Goal: Task Accomplishment & Management: Manage account settings

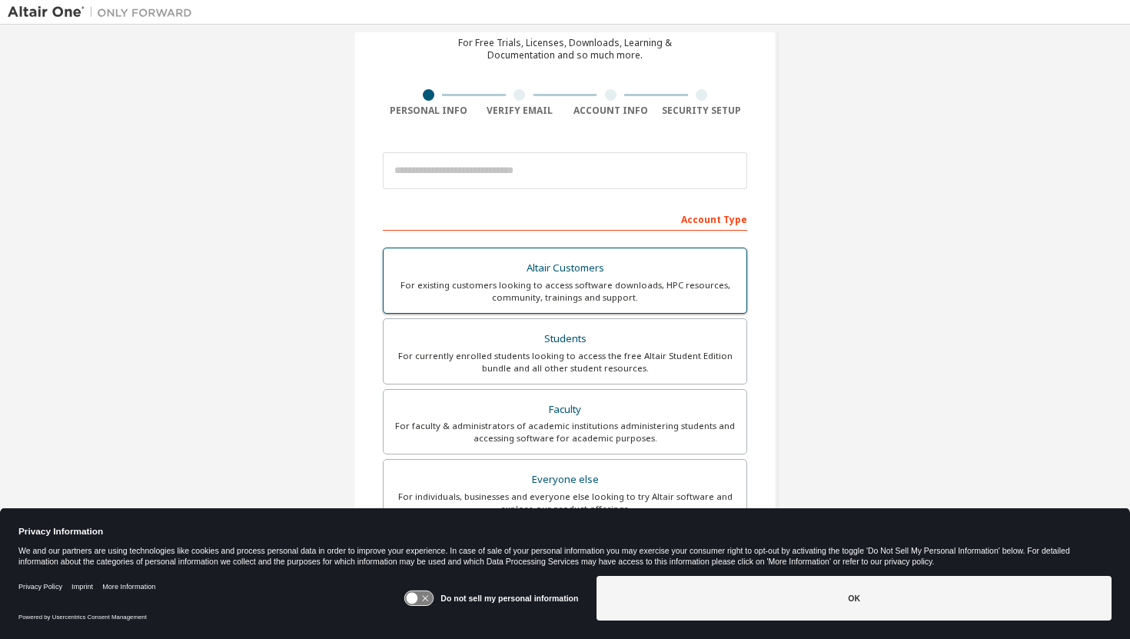
scroll to position [112, 0]
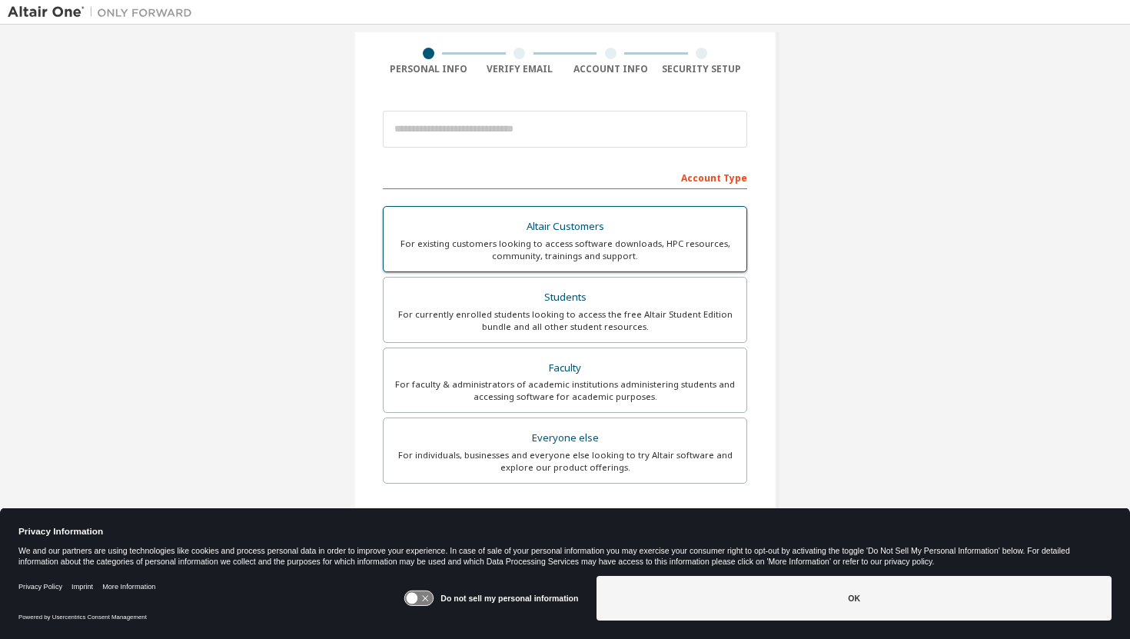
click at [508, 319] on div "For currently enrolled students looking to access the free Altair Student Editi…" at bounding box center [565, 320] width 344 height 25
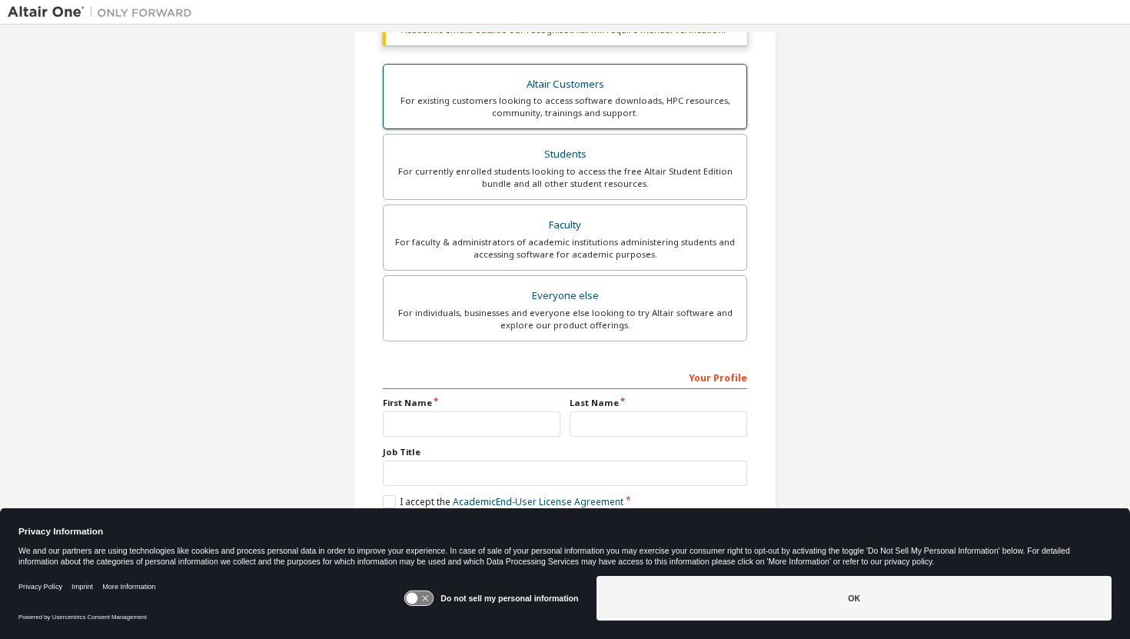
scroll to position [300, 0]
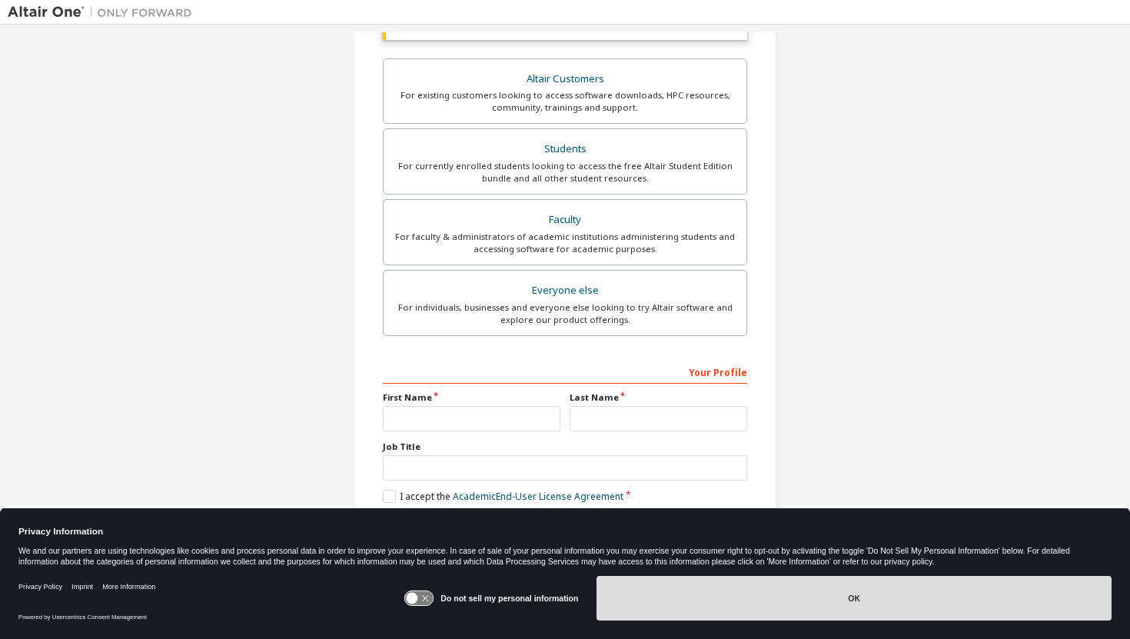
click at [669, 594] on button "OK" at bounding box center [853, 598] width 515 height 45
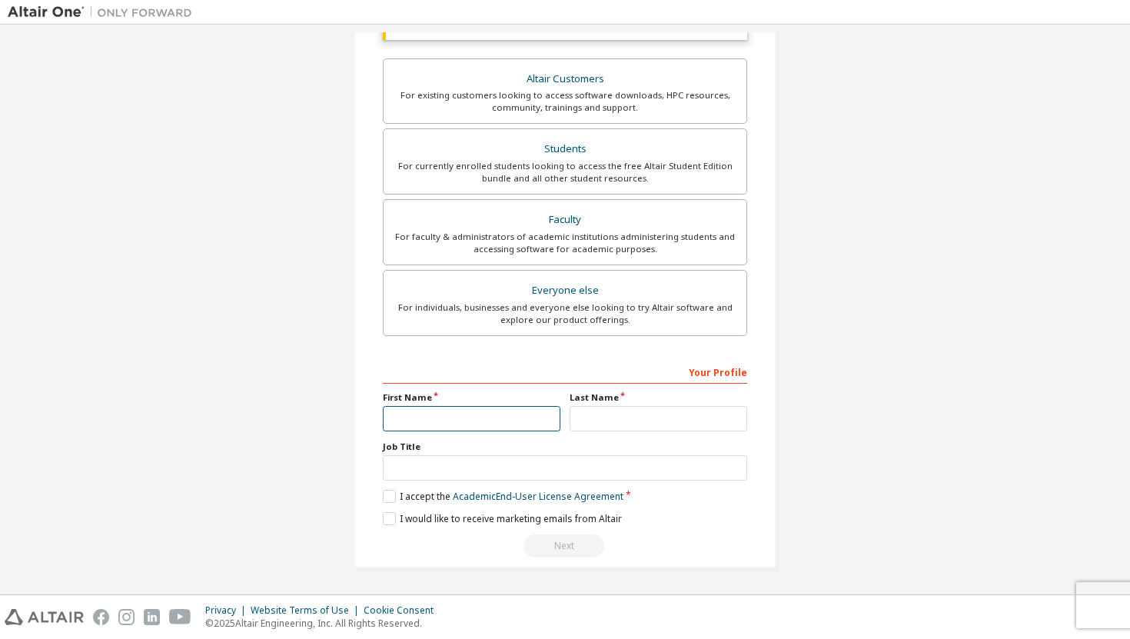
click at [518, 420] on input "text" at bounding box center [472, 418] width 178 height 25
type input "*******"
type input "**********"
type input "******"
click at [386, 500] on label "I accept the Academic End-User License Agreement" at bounding box center [503, 496] width 241 height 13
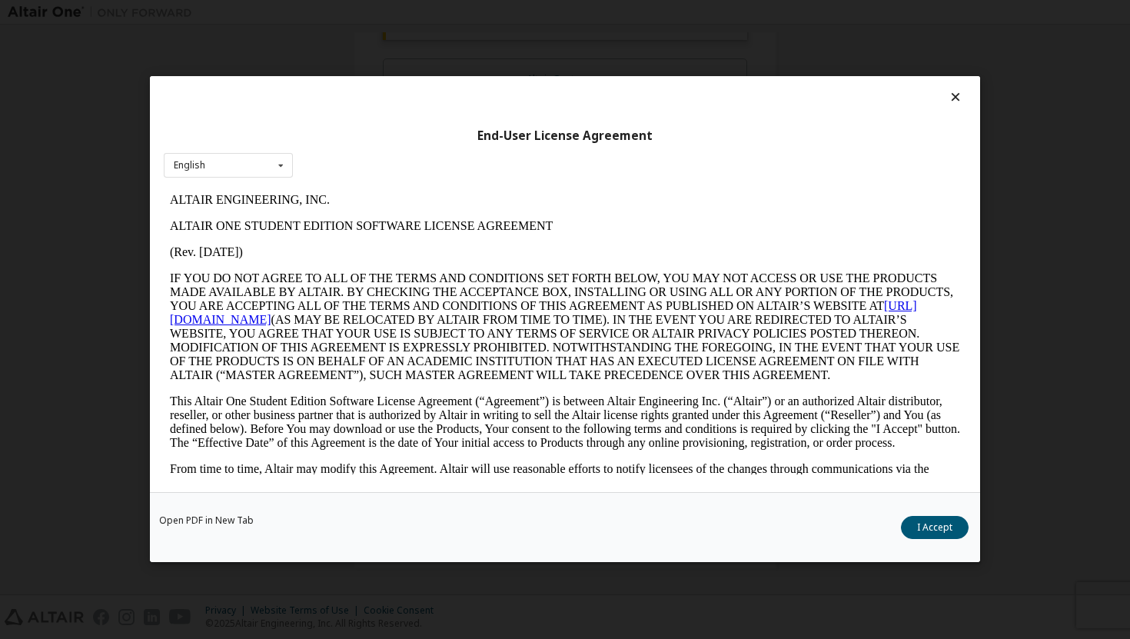
scroll to position [0, 0]
click at [931, 528] on button "I Accept" at bounding box center [935, 527] width 68 height 23
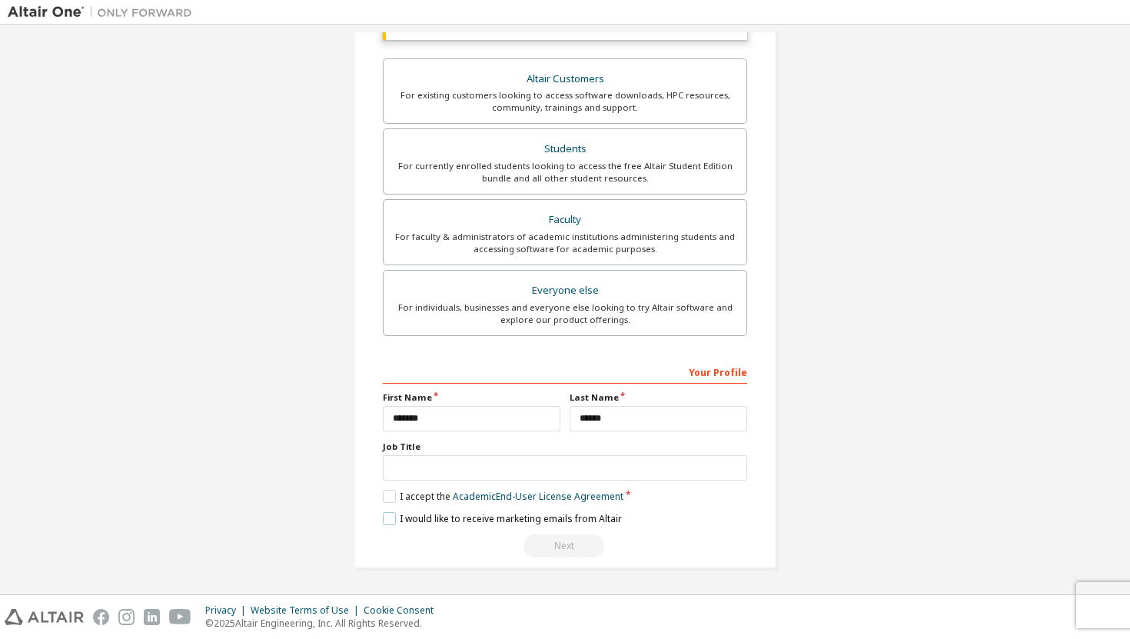
click at [385, 518] on label "I would like to receive marketing emails from Altair" at bounding box center [502, 518] width 239 height 13
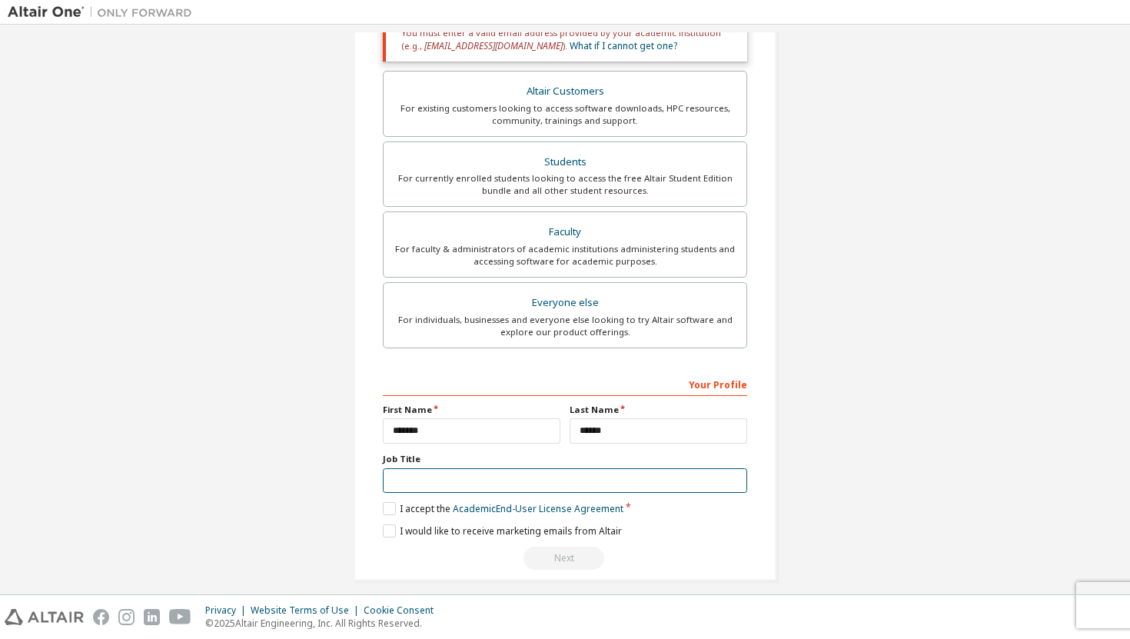
click at [530, 480] on input "text" at bounding box center [565, 480] width 364 height 25
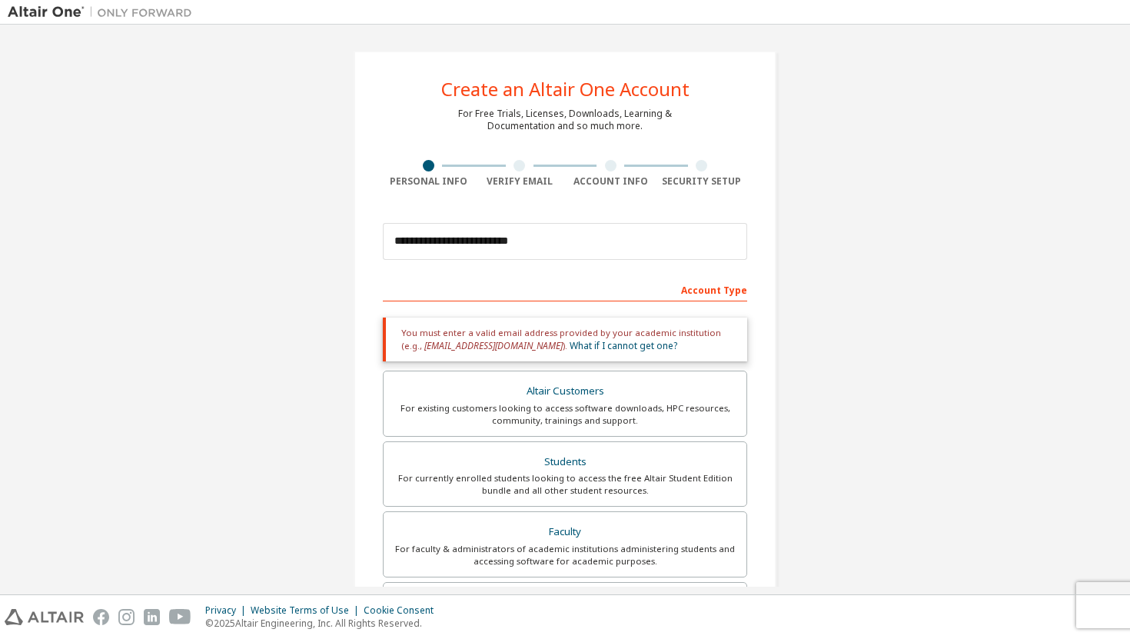
type input "*******"
drag, startPoint x: 593, startPoint y: 244, endPoint x: 324, endPoint y: 229, distance: 269.4
click at [324, 229] on div "**********" at bounding box center [565, 465] width 1114 height 866
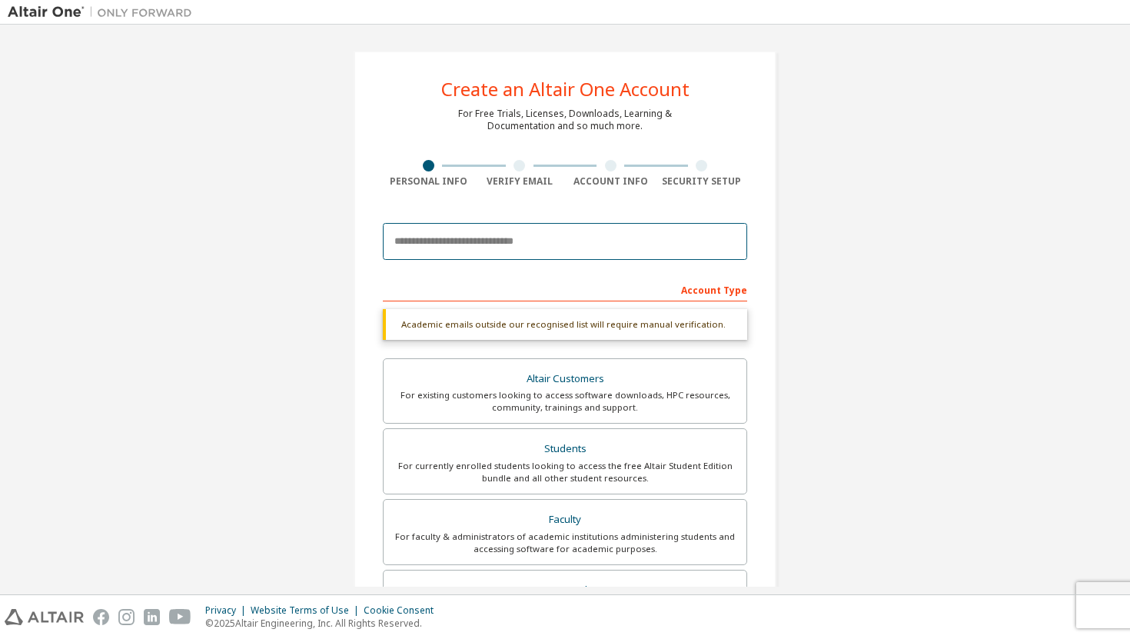
paste input "**********"
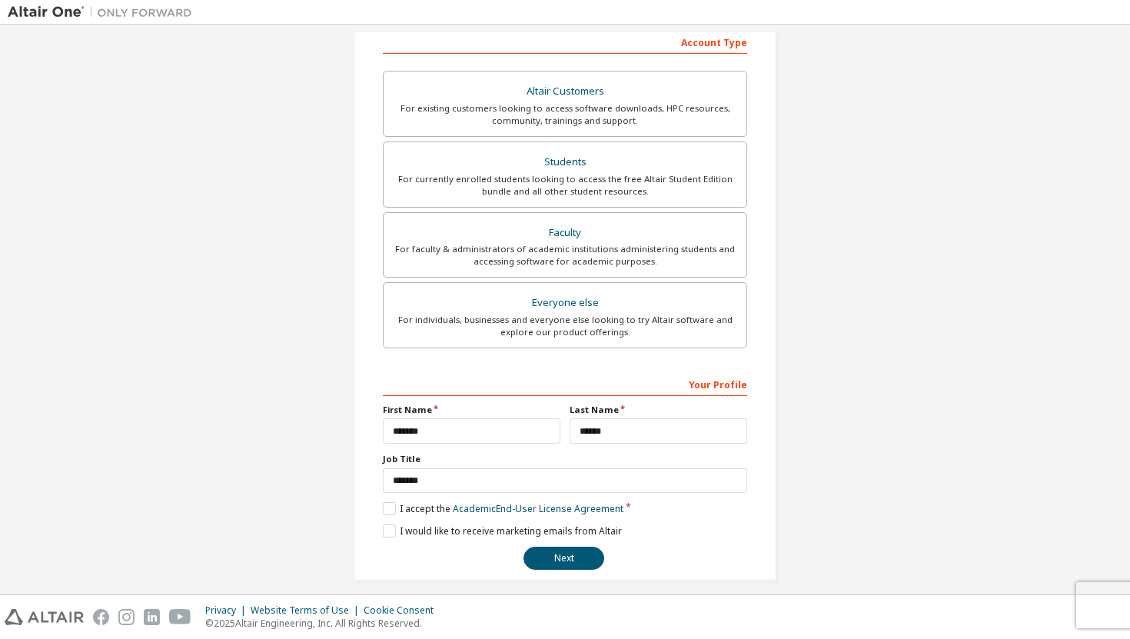
scroll to position [260, 0]
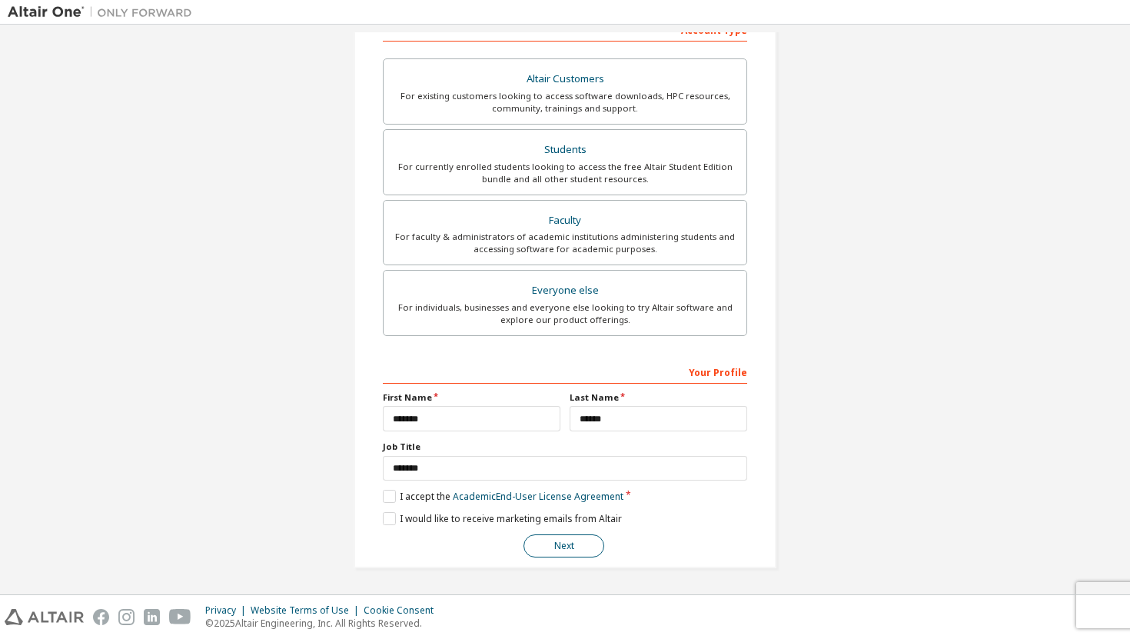
type input "**********"
click at [543, 542] on button "Next" at bounding box center [563, 545] width 81 height 23
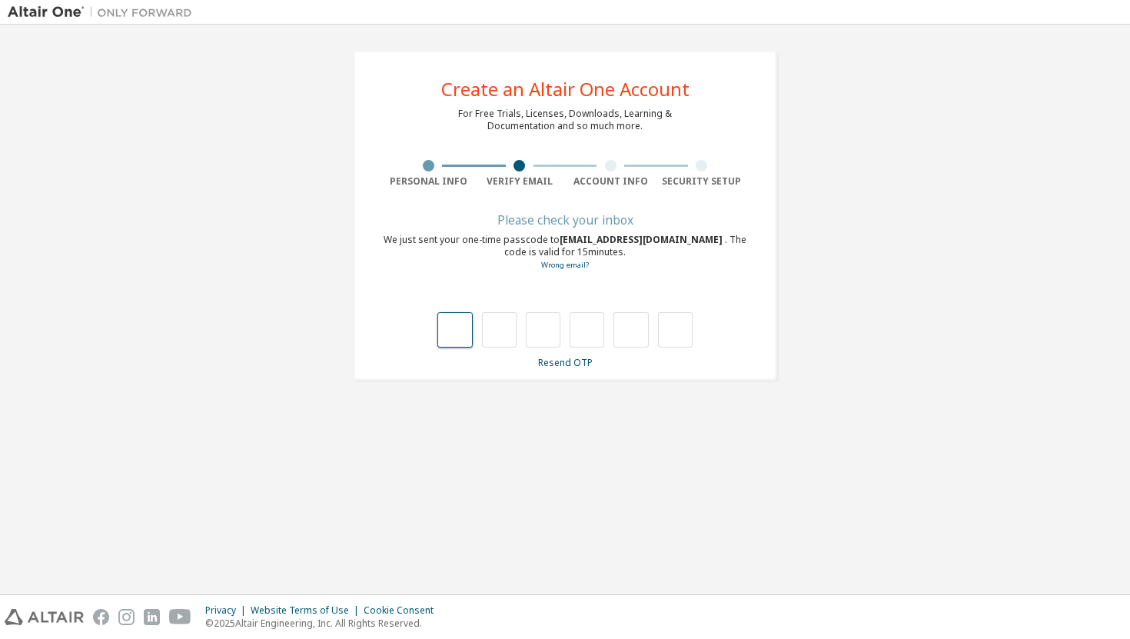
type input "*"
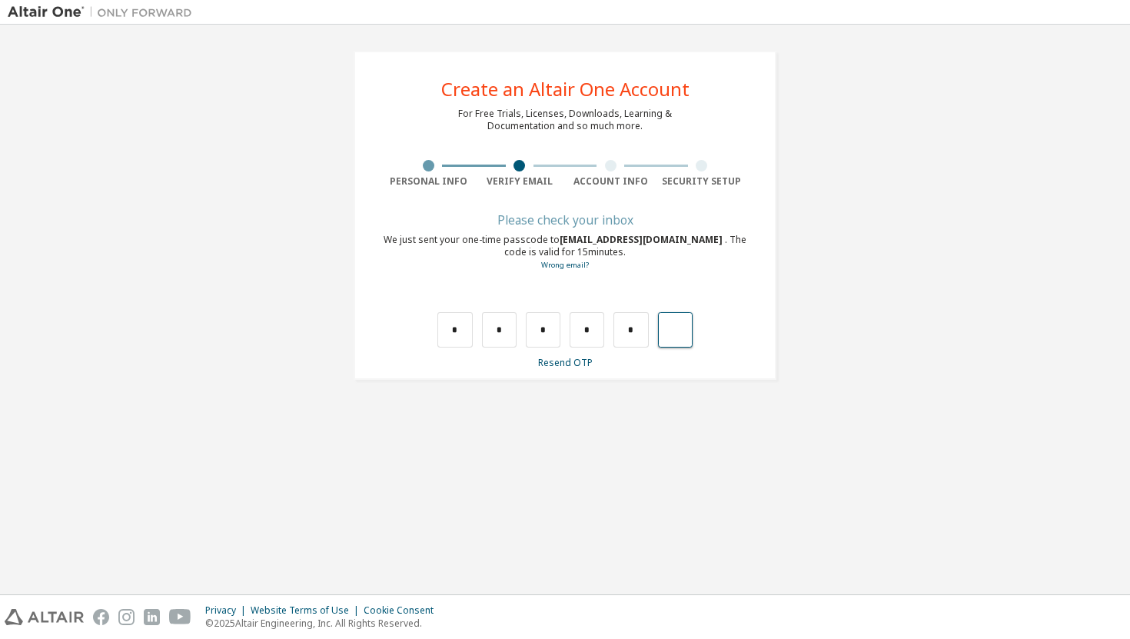
type input "*"
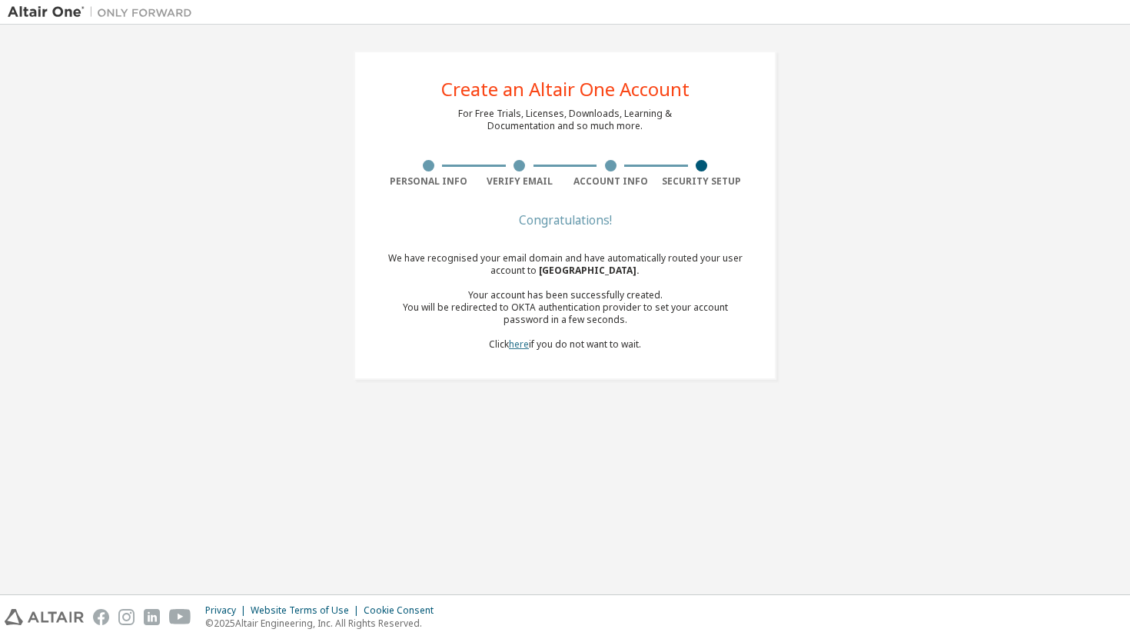
click at [513, 347] on link "here" at bounding box center [519, 343] width 20 height 13
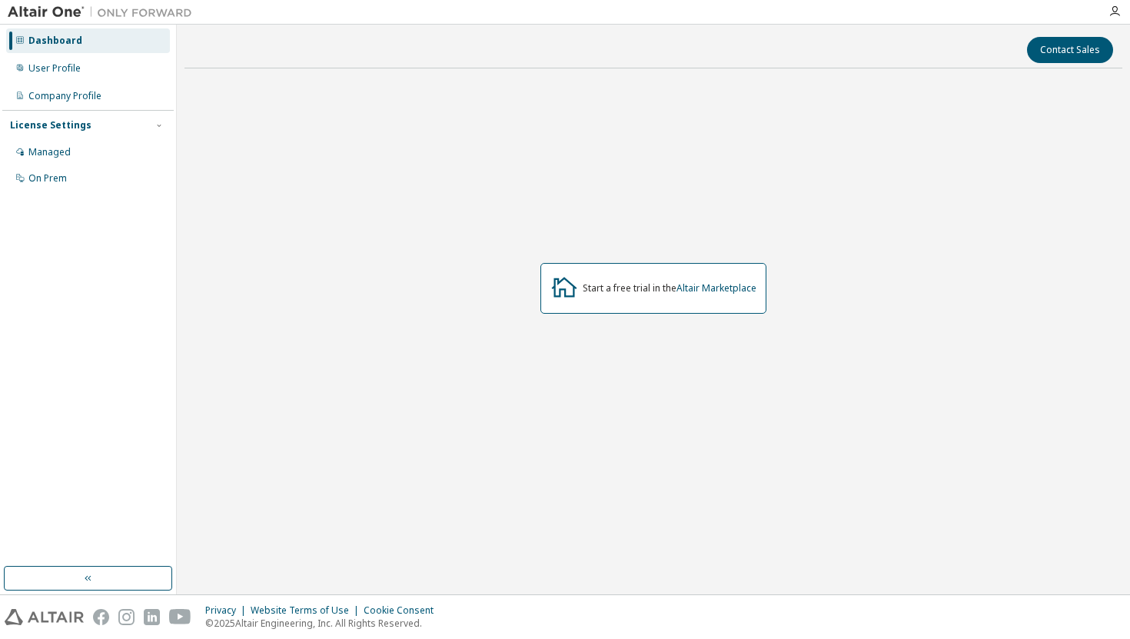
click at [614, 293] on div "Start a free trial in the Altair Marketplace" at bounding box center [670, 288] width 174 height 12
click at [717, 291] on link "Altair Marketplace" at bounding box center [716, 287] width 80 height 13
click at [695, 289] on link "Altair Marketplace" at bounding box center [716, 287] width 80 height 13
click at [45, 11] on img at bounding box center [104, 12] width 192 height 15
click at [97, 10] on img at bounding box center [104, 12] width 192 height 15
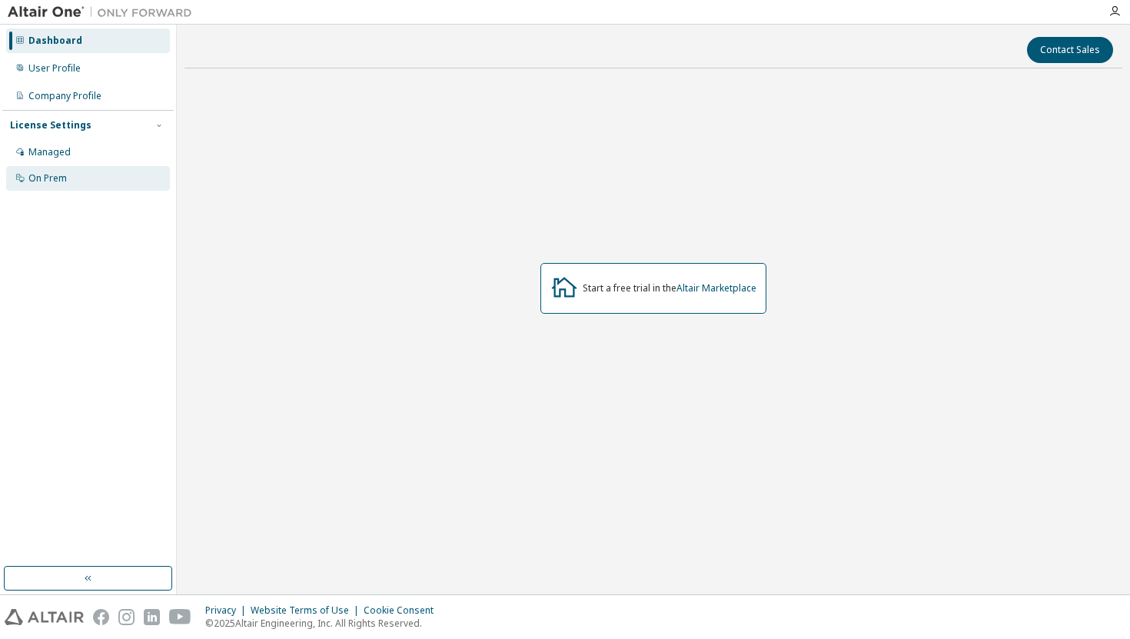
click at [37, 181] on div "On Prem" at bounding box center [47, 178] width 38 height 12
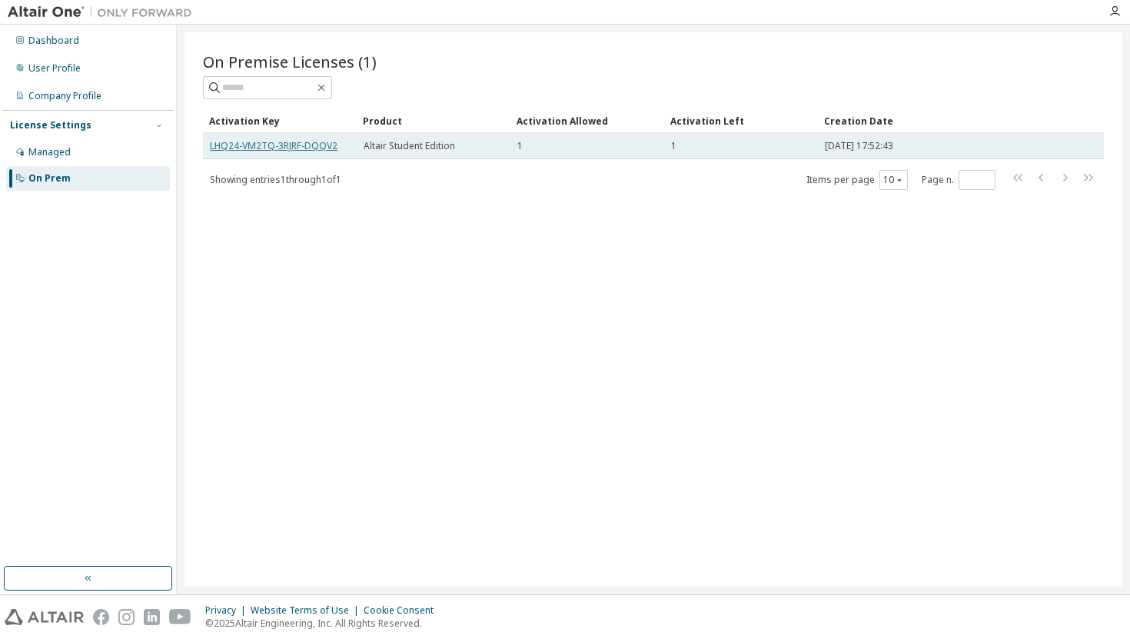
click at [306, 148] on link "LHQ24-VM2TQ-3RJRF-DQQV2" at bounding box center [274, 145] width 128 height 13
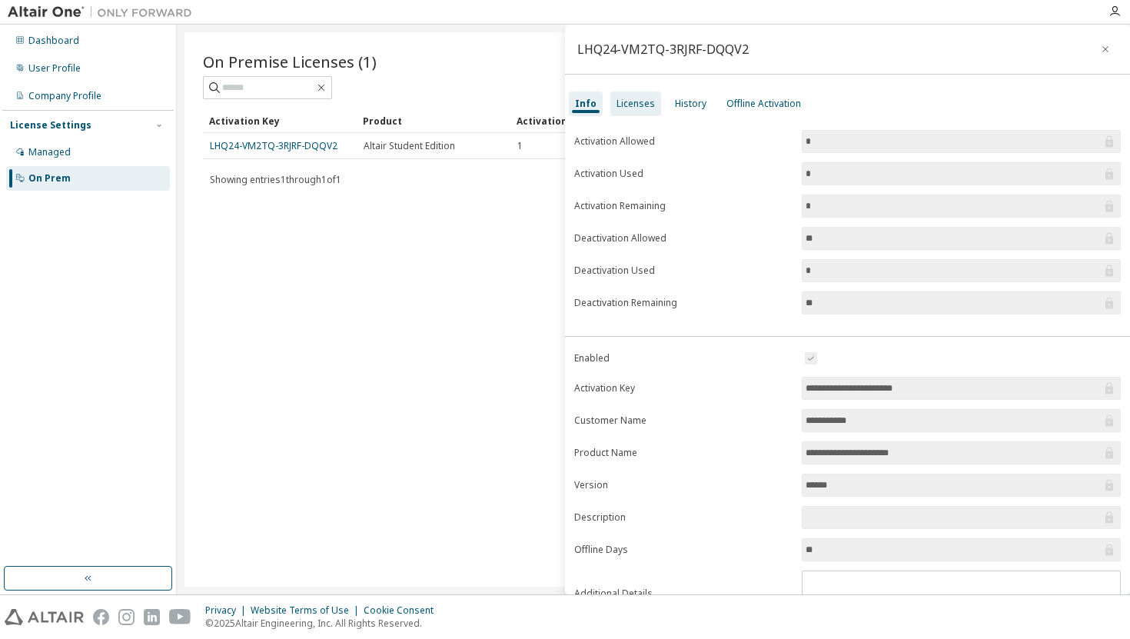
click at [638, 111] on div "Licenses" at bounding box center [635, 103] width 51 height 25
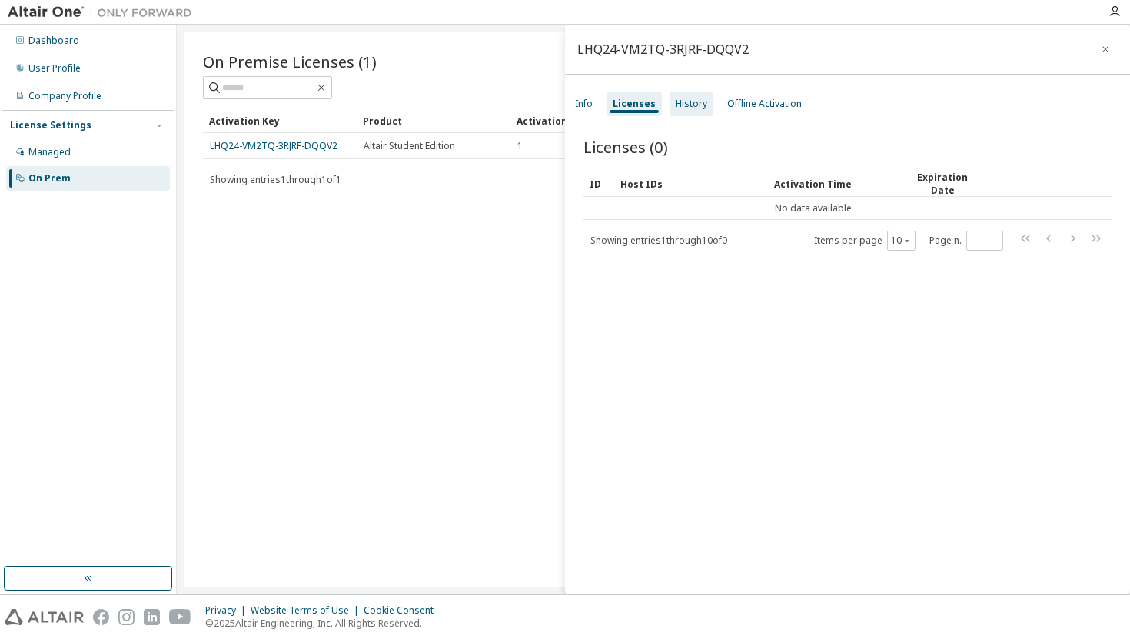
click at [692, 101] on div "History" at bounding box center [692, 104] width 32 height 12
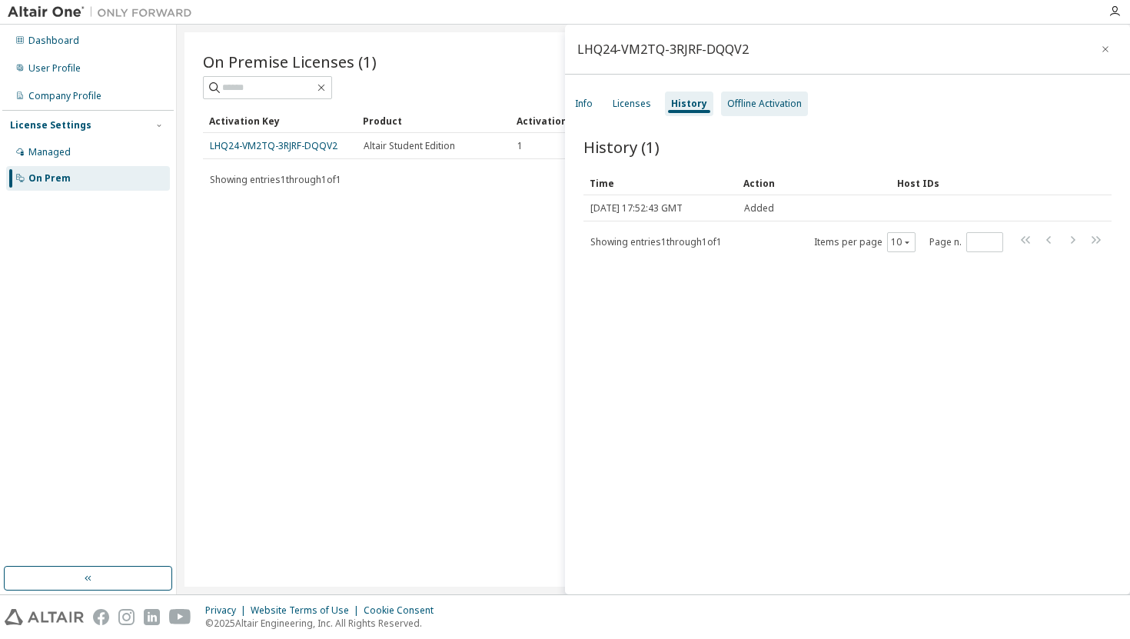
click at [742, 102] on div "Offline Activation" at bounding box center [764, 104] width 75 height 12
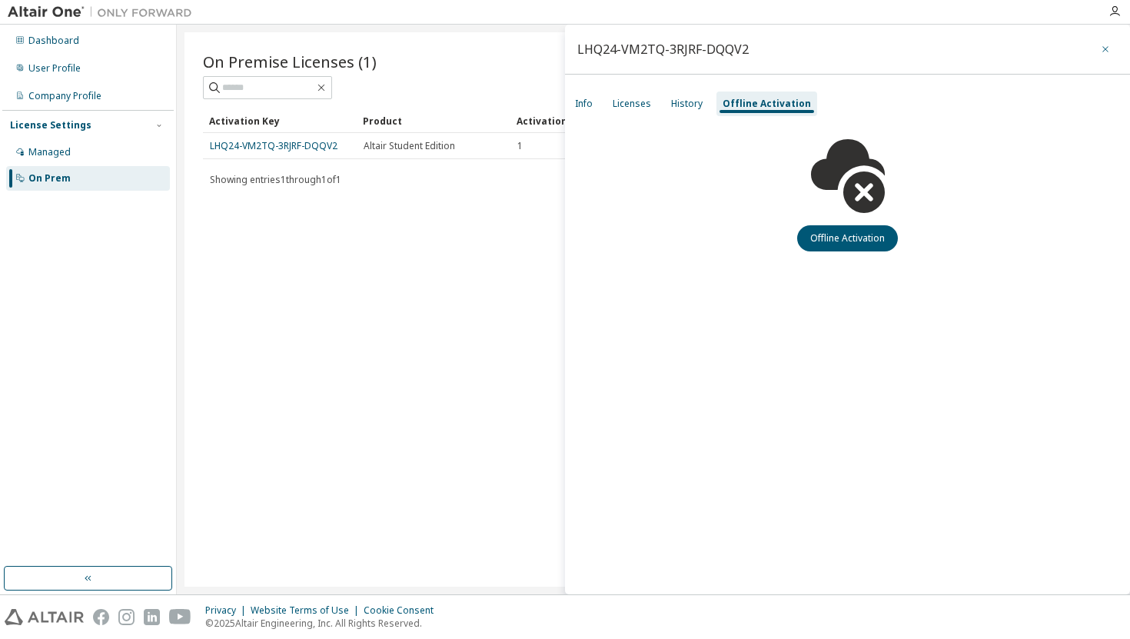
click at [1104, 51] on icon "button" at bounding box center [1105, 49] width 11 height 12
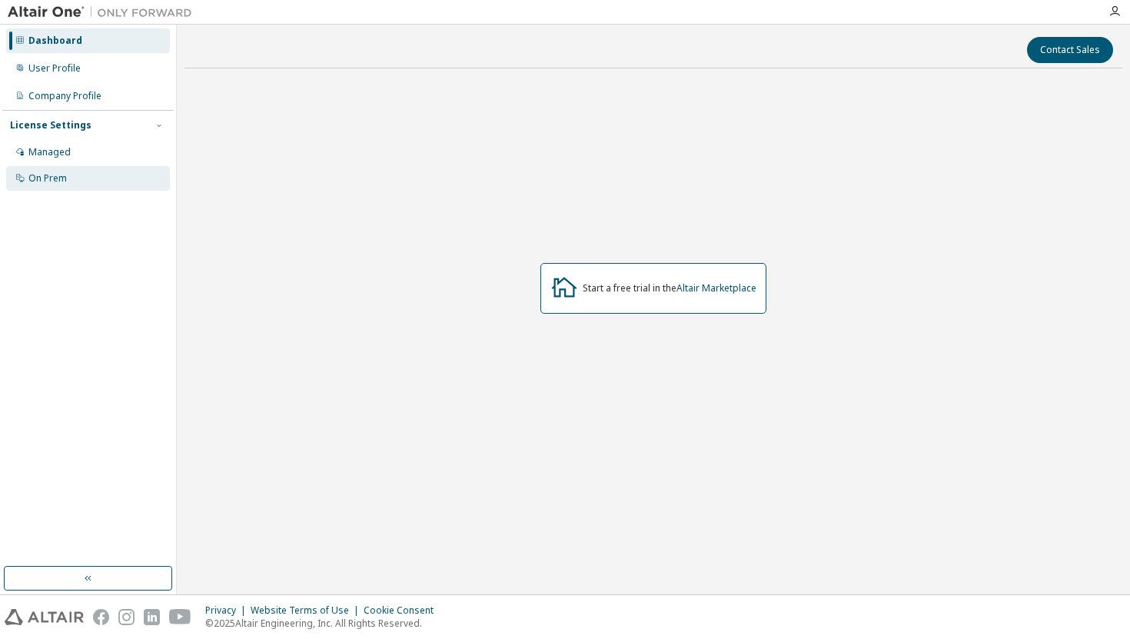
click at [71, 178] on div "On Prem" at bounding box center [88, 178] width 164 height 25
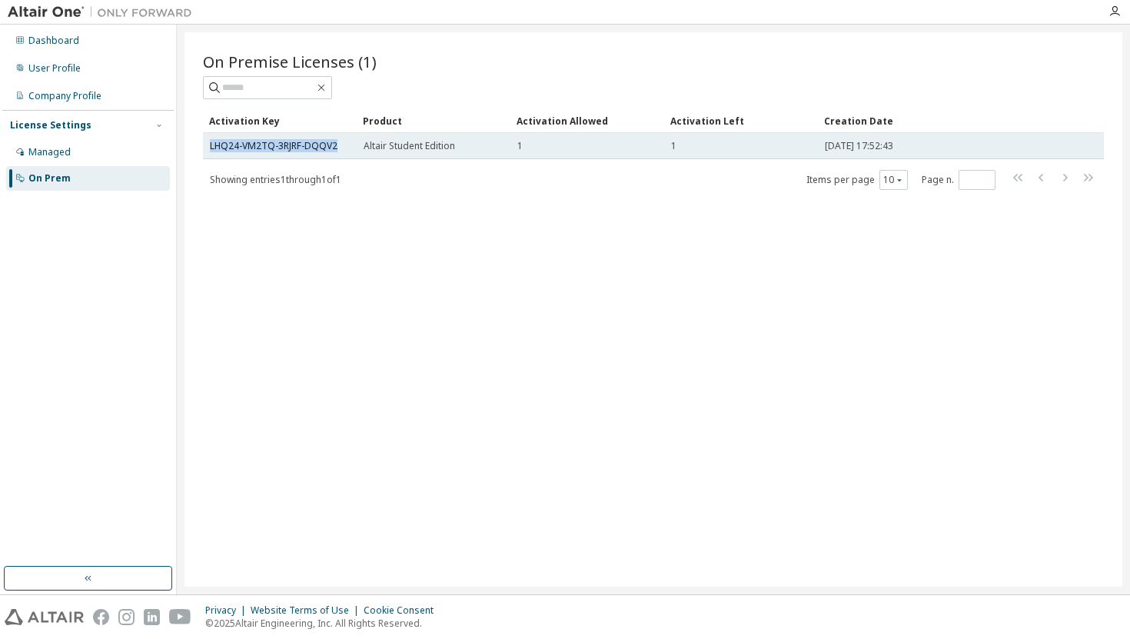
drag, startPoint x: 353, startPoint y: 146, endPoint x: 203, endPoint y: 145, distance: 149.9
click at [203, 145] on td "LHQ24-VM2TQ-3RJRF-DQQV2" at bounding box center [280, 146] width 154 height 26
copy link "LHQ24-VM2TQ-3RJRF-DQQV2"
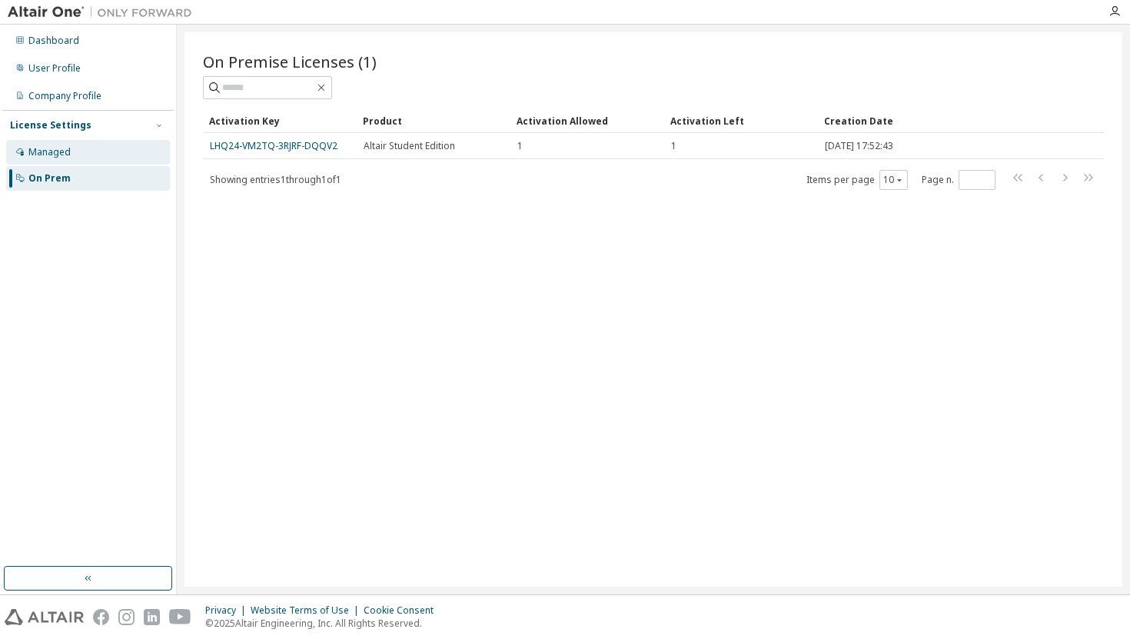
click at [117, 142] on div "Managed" at bounding box center [88, 152] width 164 height 25
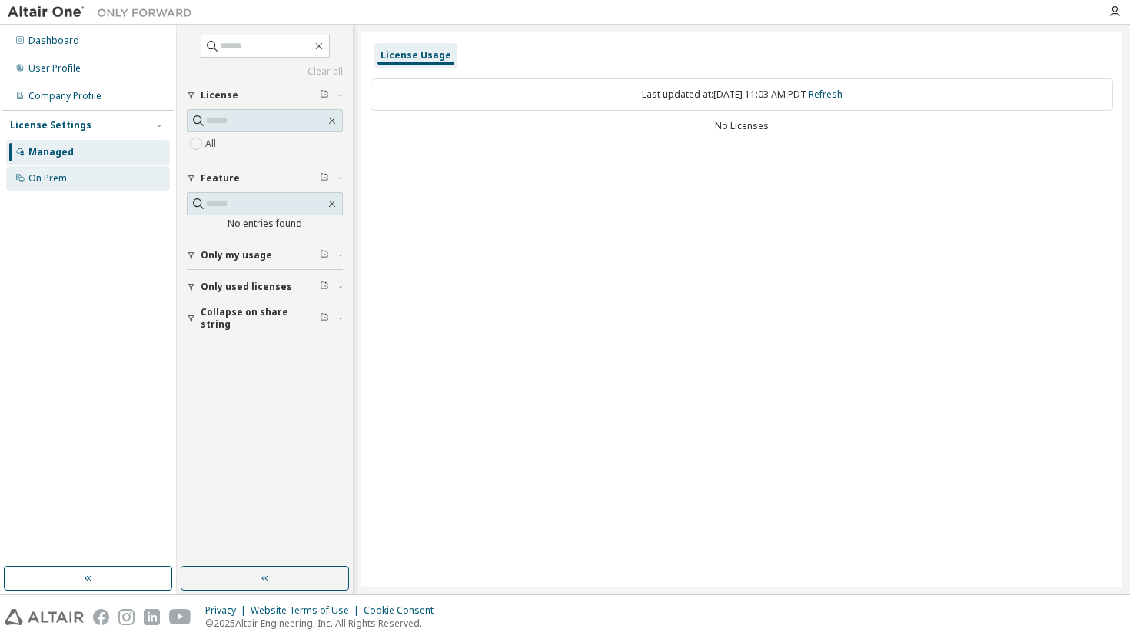
click at [105, 167] on div "On Prem" at bounding box center [88, 178] width 164 height 25
